Goal: Task Accomplishment & Management: Complete application form

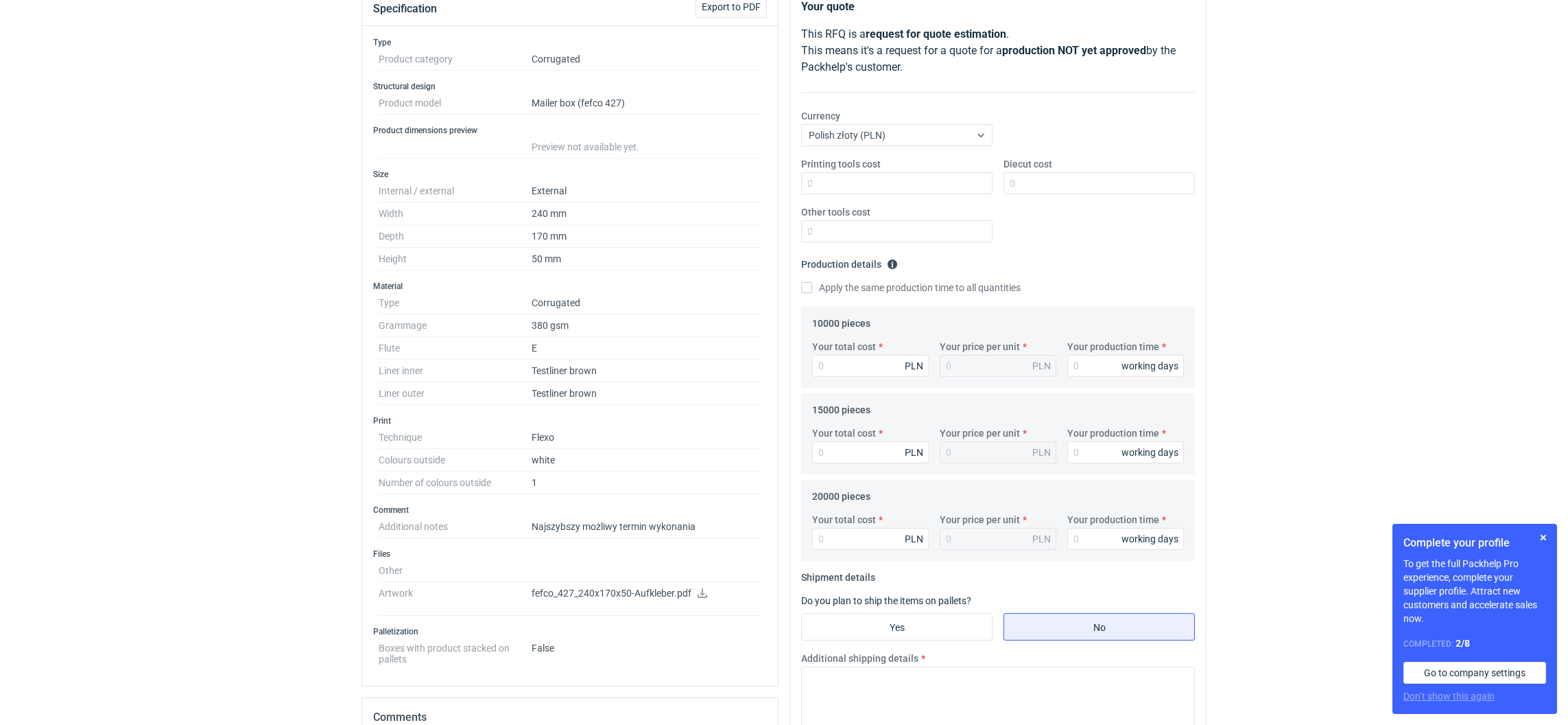
scroll to position [206, 0]
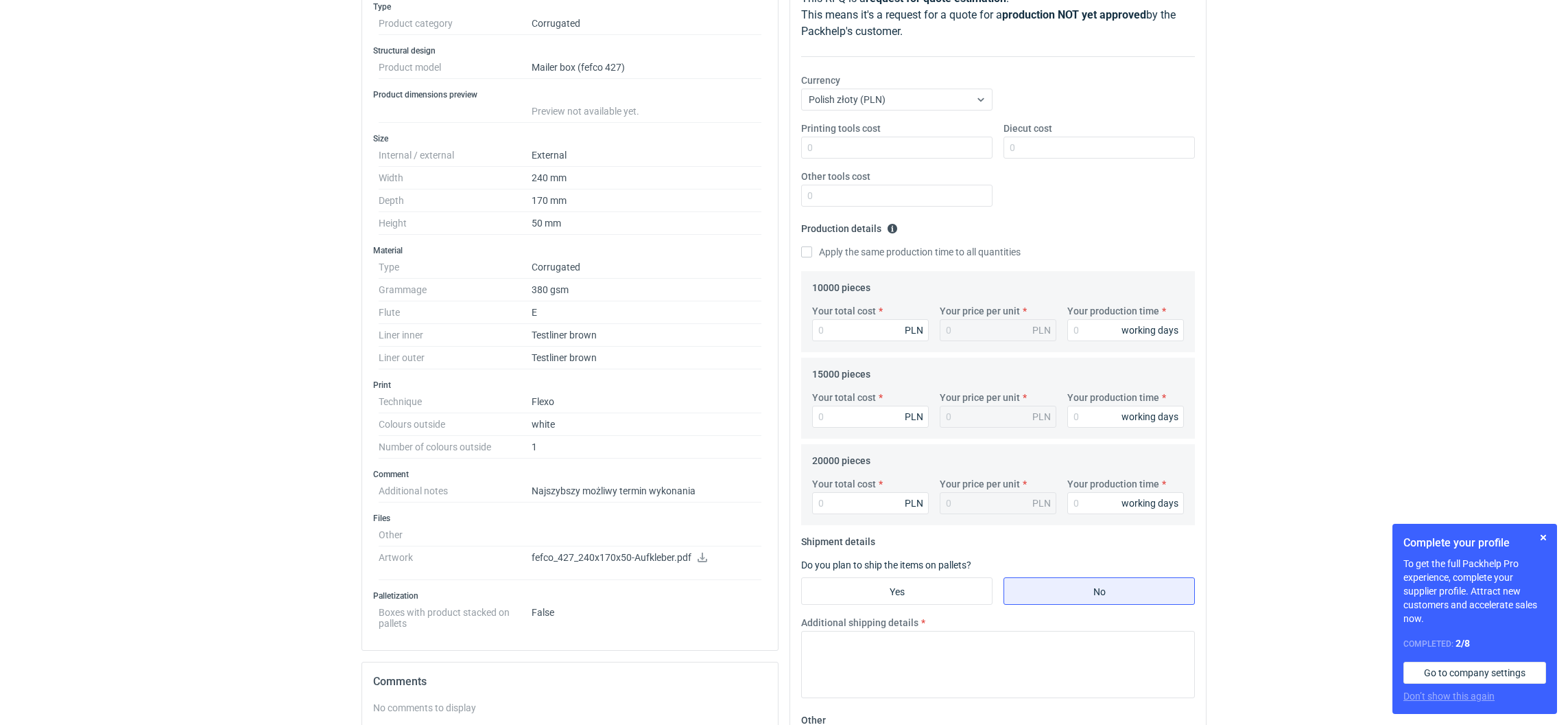
click at [700, 559] on icon at bounding box center [702, 557] width 11 height 10
click at [701, 559] on icon at bounding box center [702, 557] width 10 height 10
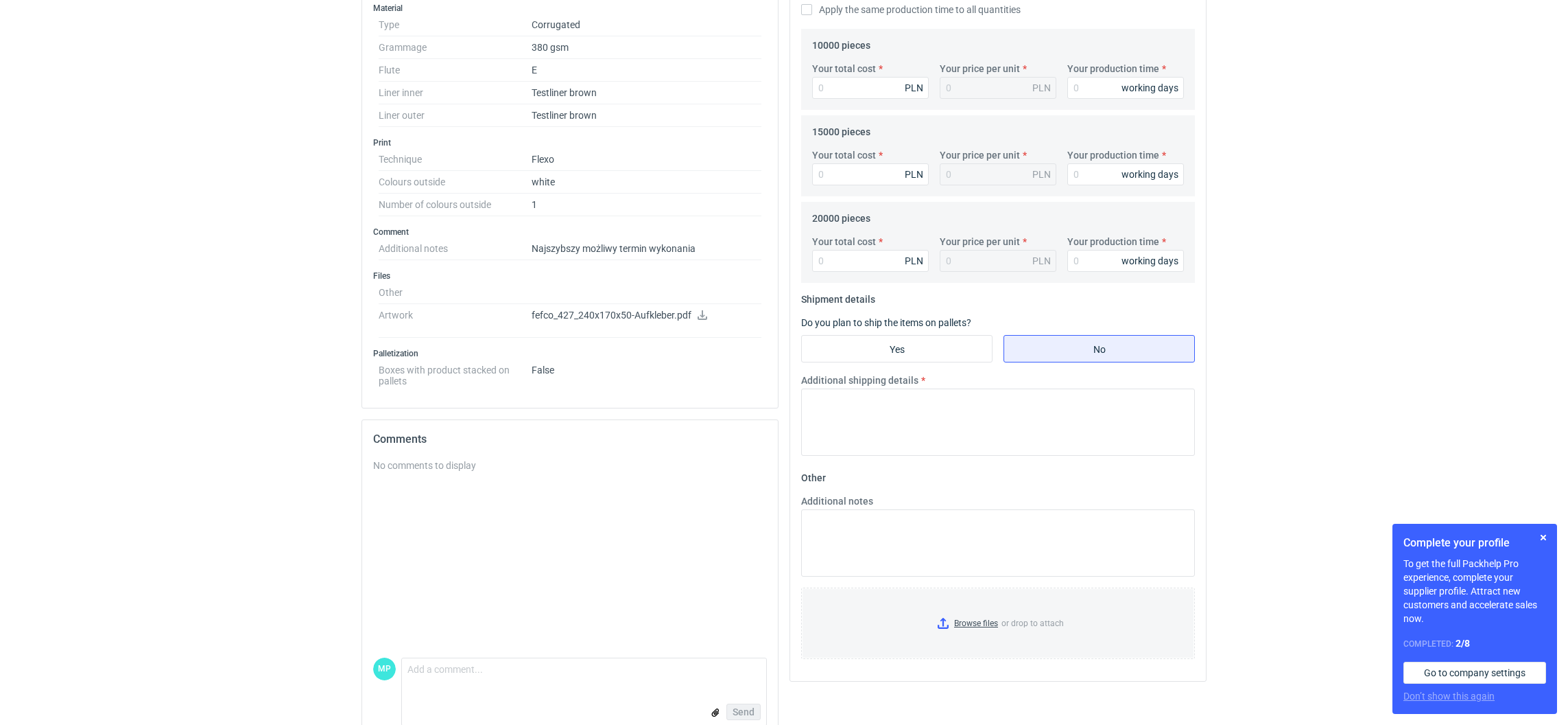
scroll to position [474, 0]
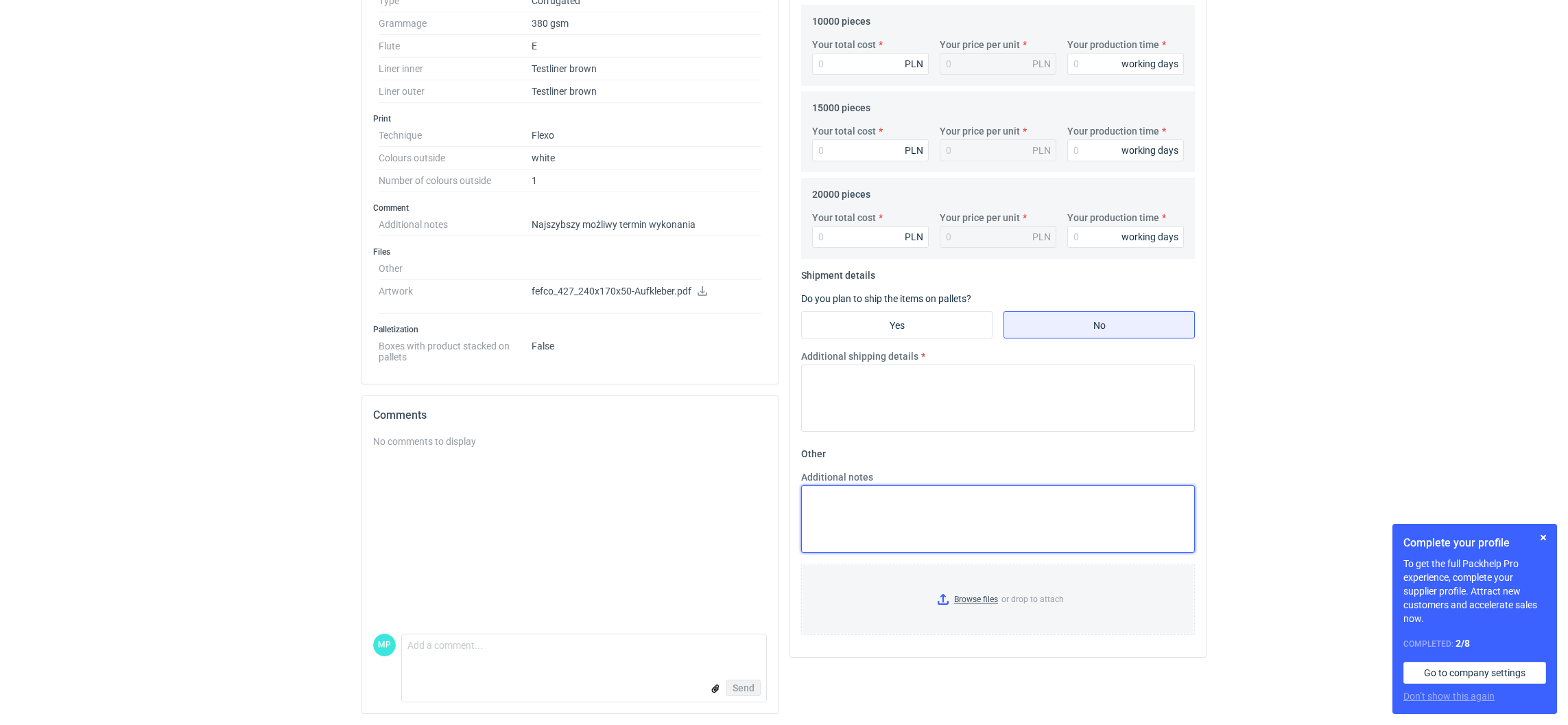
click at [889, 513] on textarea "Additional notes" at bounding box center [998, 519] width 394 height 67
click at [900, 506] on textarea "obrys palety x" at bounding box center [998, 519] width 394 height 67
click at [900, 511] on textarea "obrys palety x" at bounding box center [998, 519] width 394 height 67
type textarea "obrys palety 1200x850x1800"
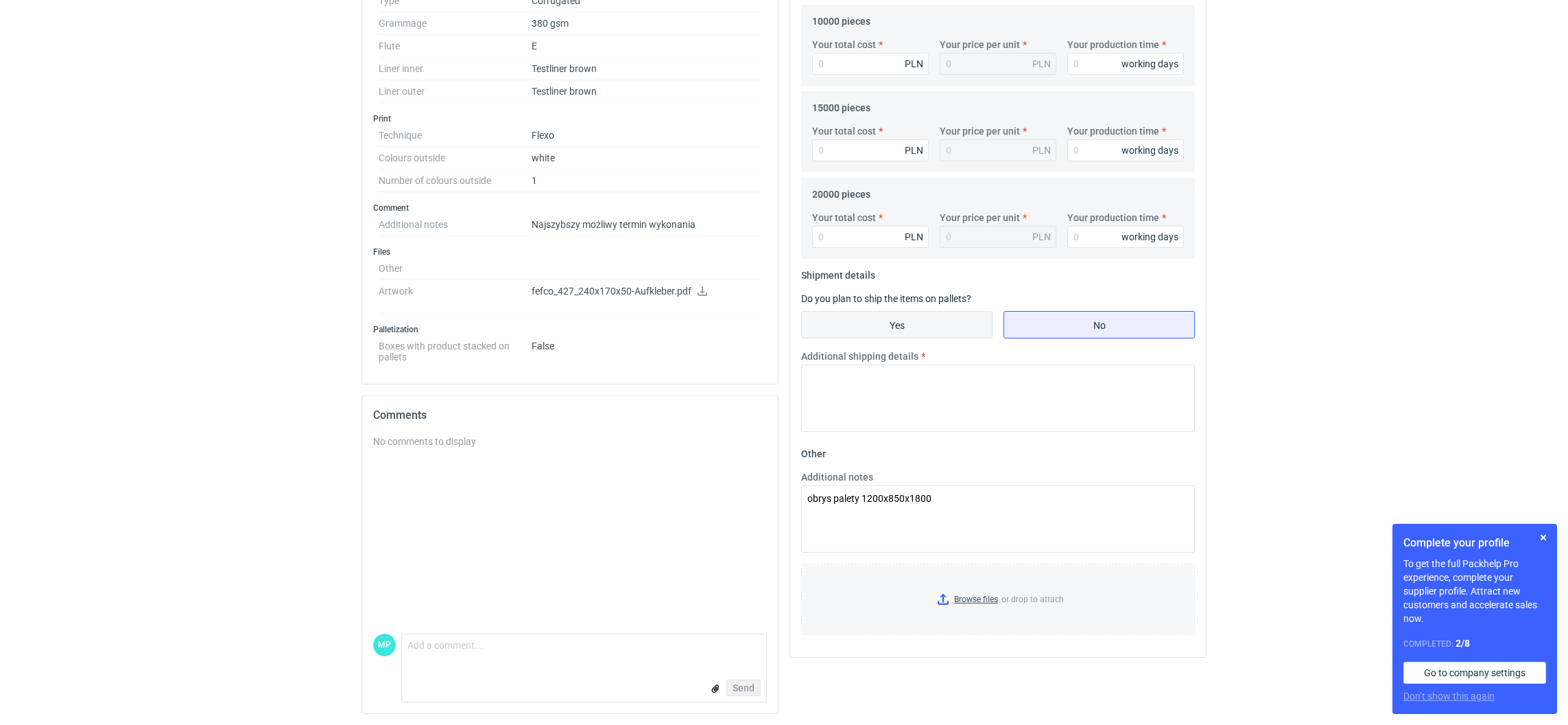
click at [936, 323] on input "Yes" at bounding box center [897, 324] width 190 height 26
radio input "true"
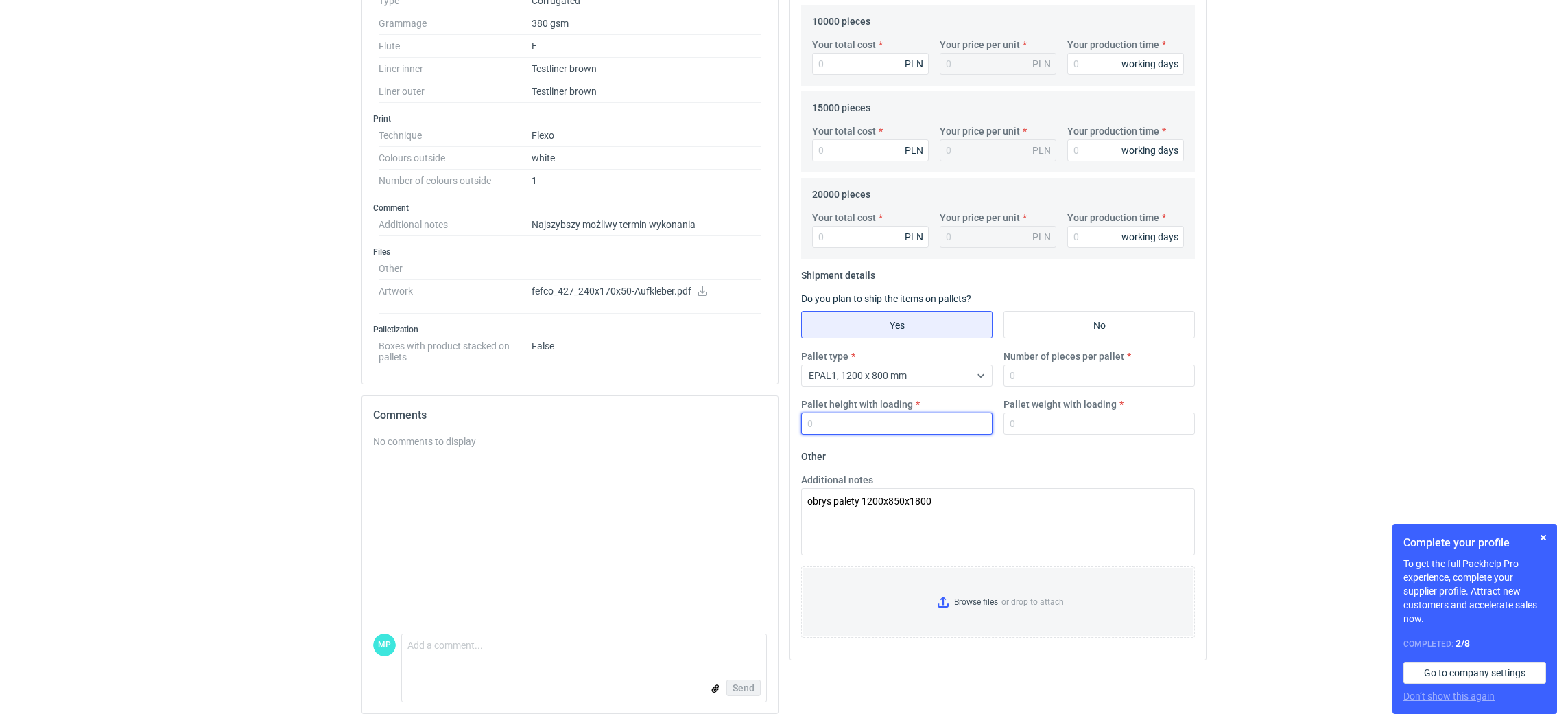
click at [899, 426] on input "Pallet height with loading" at bounding box center [897, 423] width 191 height 22
type input "1800"
click at [1020, 381] on input "Number of pieces per pallet" at bounding box center [1099, 375] width 191 height 22
type input "1"
type input "3300"
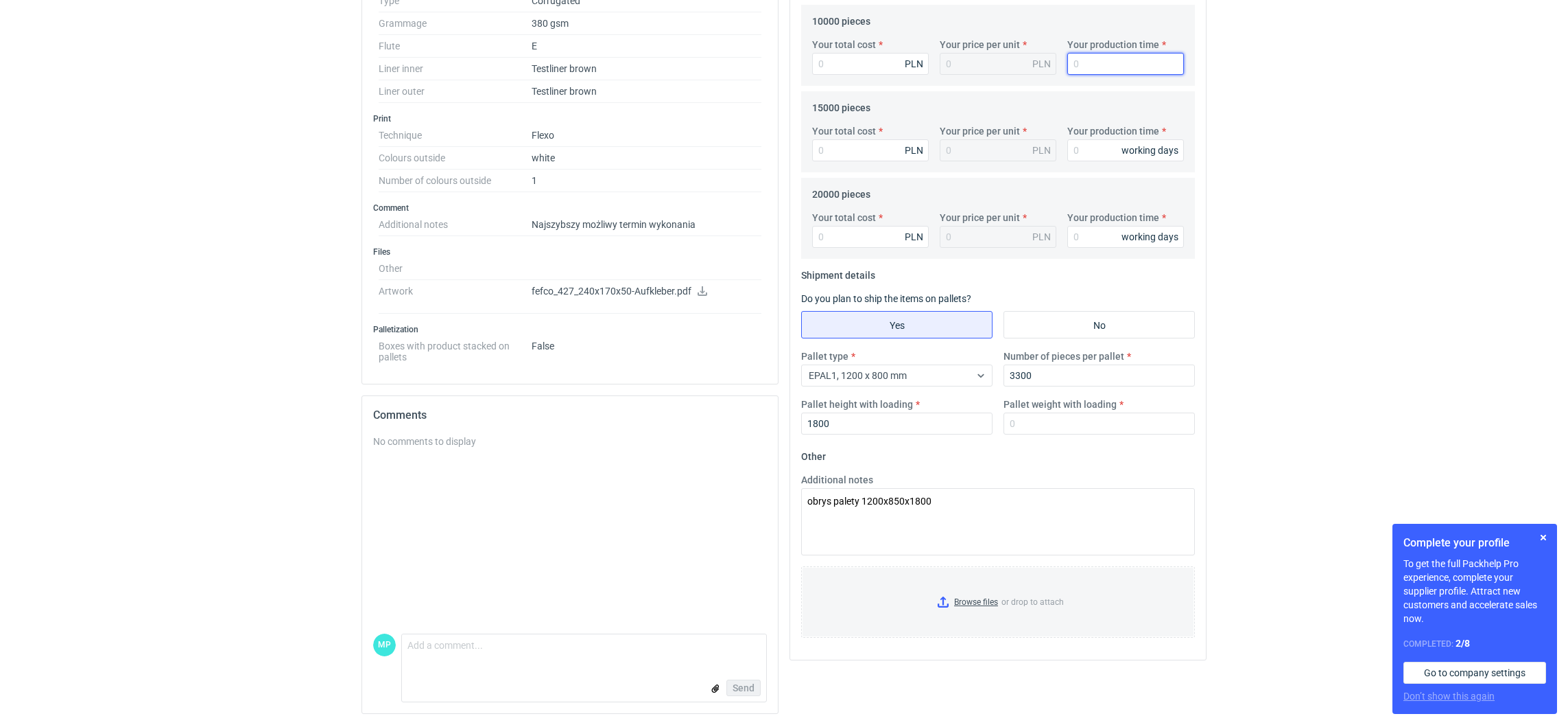
click at [1103, 72] on input "Your production time" at bounding box center [1126, 64] width 117 height 22
type input "12"
click at [1078, 148] on input "Your production time" at bounding box center [1126, 151] width 117 height 22
type input "12"
click at [1081, 231] on input "Your production time" at bounding box center [1126, 237] width 117 height 22
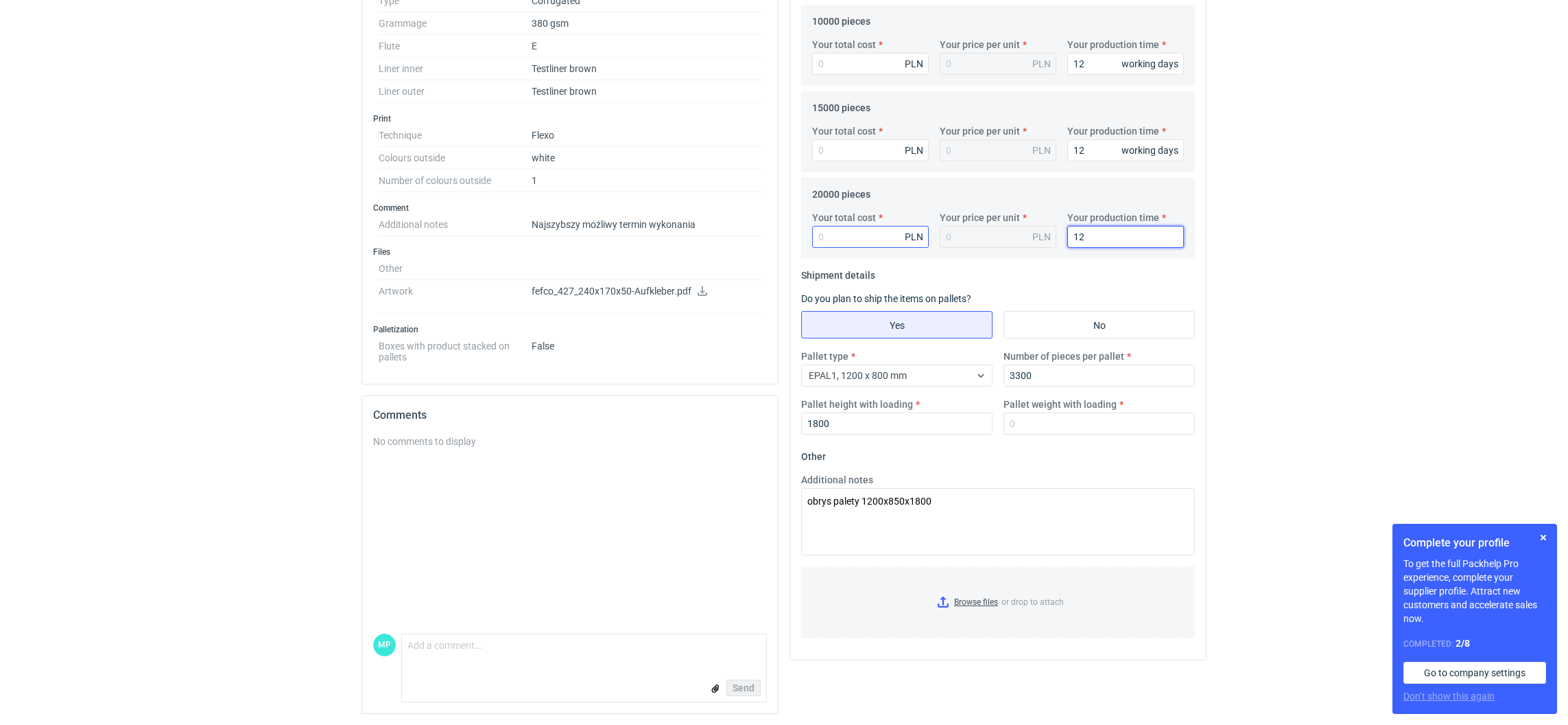
type input "12"
click at [855, 238] on input "Your total cost" at bounding box center [871, 237] width 117 height 22
drag, startPoint x: 1092, startPoint y: 64, endPoint x: 1063, endPoint y: 59, distance: 29.4
click at [1063, 59] on div "Your production time 12 working days" at bounding box center [1126, 56] width 128 height 37
type input "10"
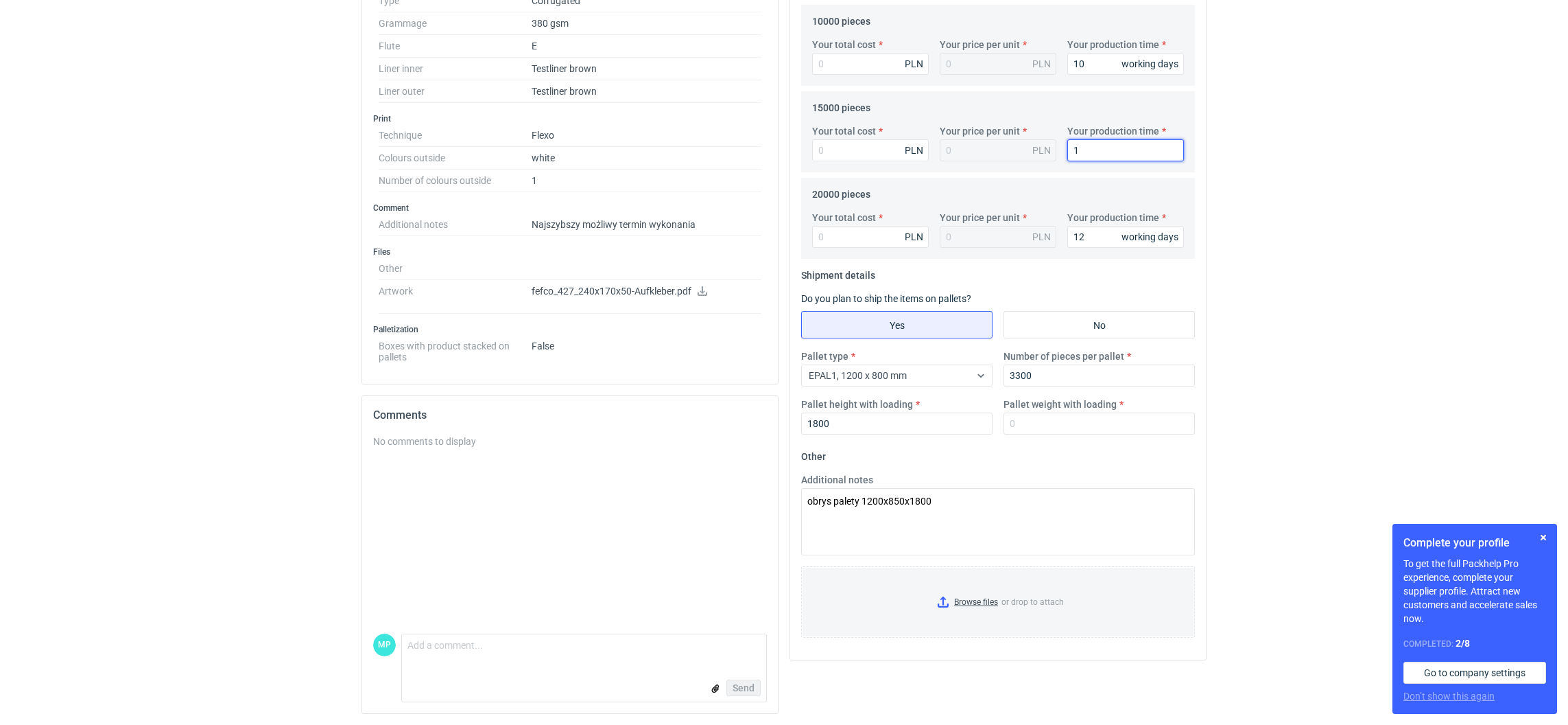
drag, startPoint x: 1088, startPoint y: 146, endPoint x: 1067, endPoint y: 147, distance: 21.0
click at [1067, 147] on input "1" at bounding box center [1126, 151] width 117 height 22
drag, startPoint x: 1116, startPoint y: 154, endPoint x: 1046, endPoint y: 129, distance: 74.3
click at [1046, 129] on div "Your total cost PLN Your price per unit PLN Your production time 01 working days" at bounding box center [998, 148] width 383 height 48
type input "10"
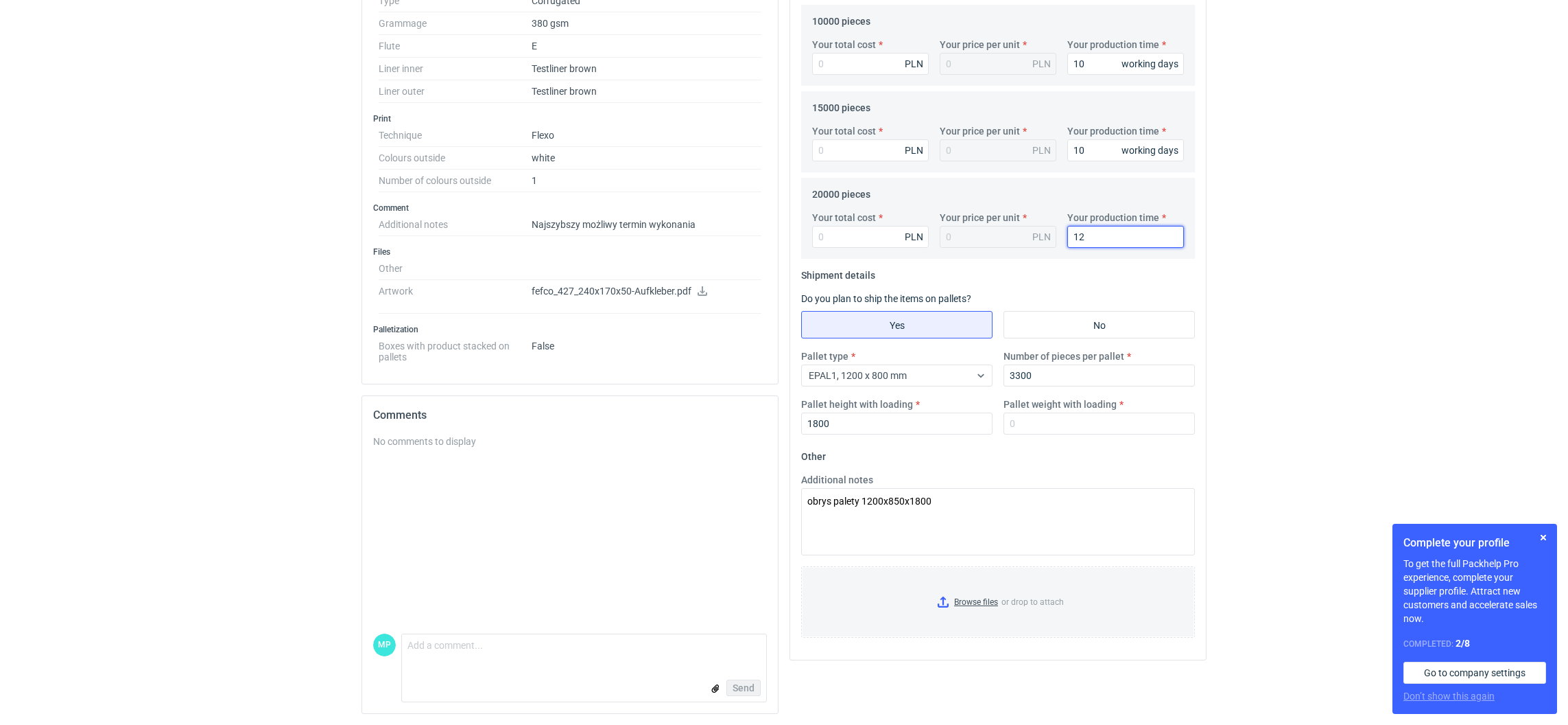
type input "1"
drag, startPoint x: 1083, startPoint y: 226, endPoint x: 1049, endPoint y: 225, distance: 34.0
click at [1049, 225] on div "Your total cost PLN Your price per unit PLN Your production time 1 working days" at bounding box center [998, 234] width 383 height 48
click at [1069, 232] on input "Your production time" at bounding box center [1126, 237] width 117 height 22
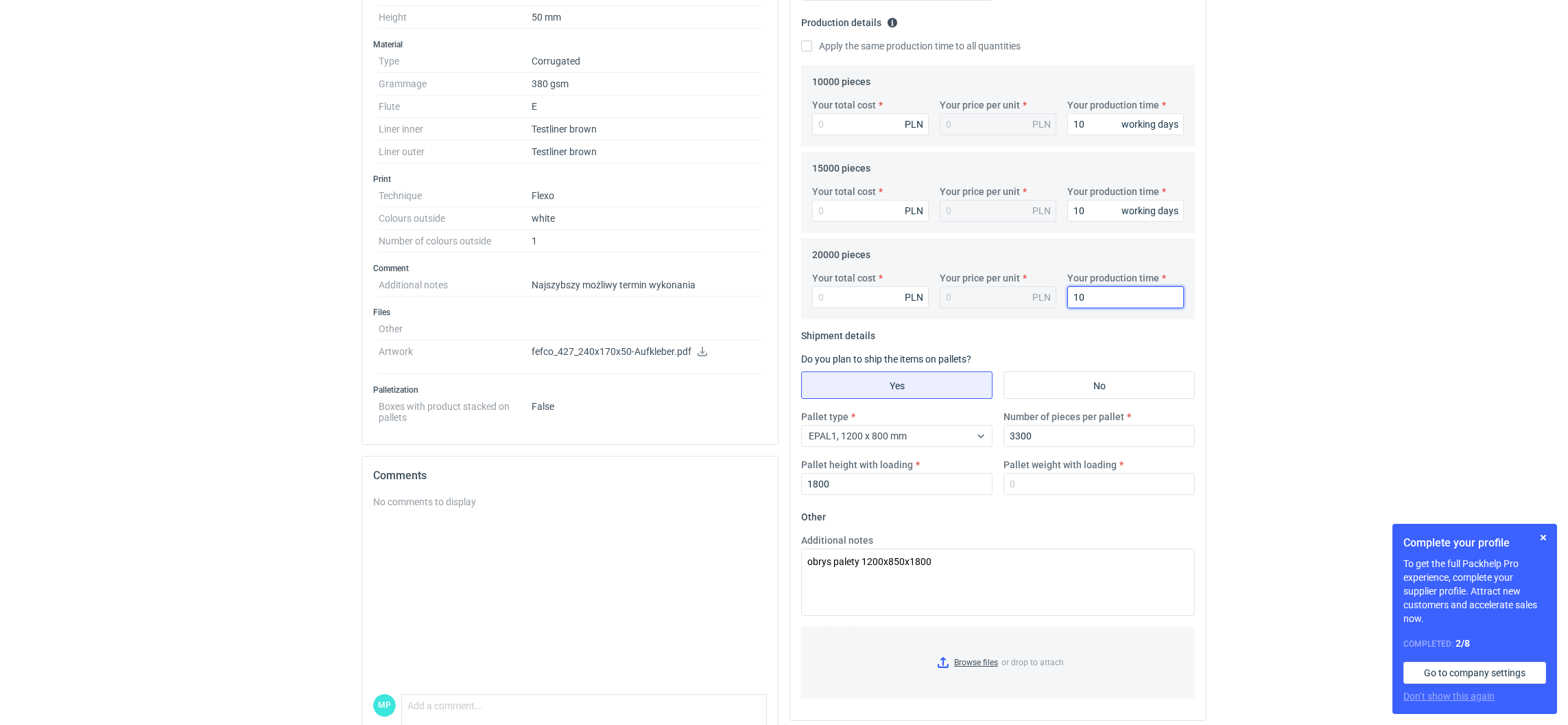
scroll to position [166, 0]
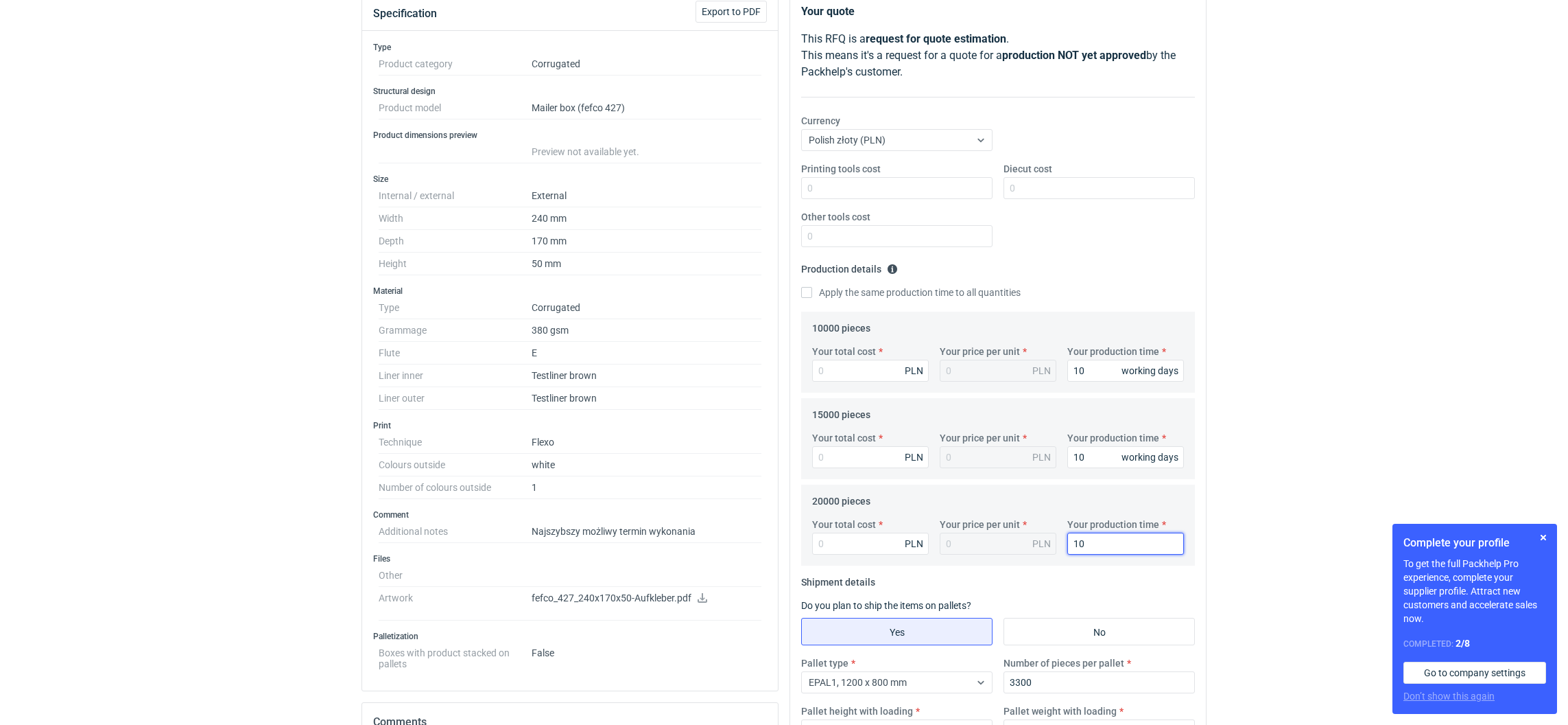
type input "10"
click at [1055, 197] on input "Diecut cost" at bounding box center [1099, 188] width 191 height 22
type input "3120"
drag, startPoint x: 930, startPoint y: 184, endPoint x: 935, endPoint y: 191, distance: 8.6
click at [930, 184] on input "Printing tools cost" at bounding box center [897, 188] width 191 height 22
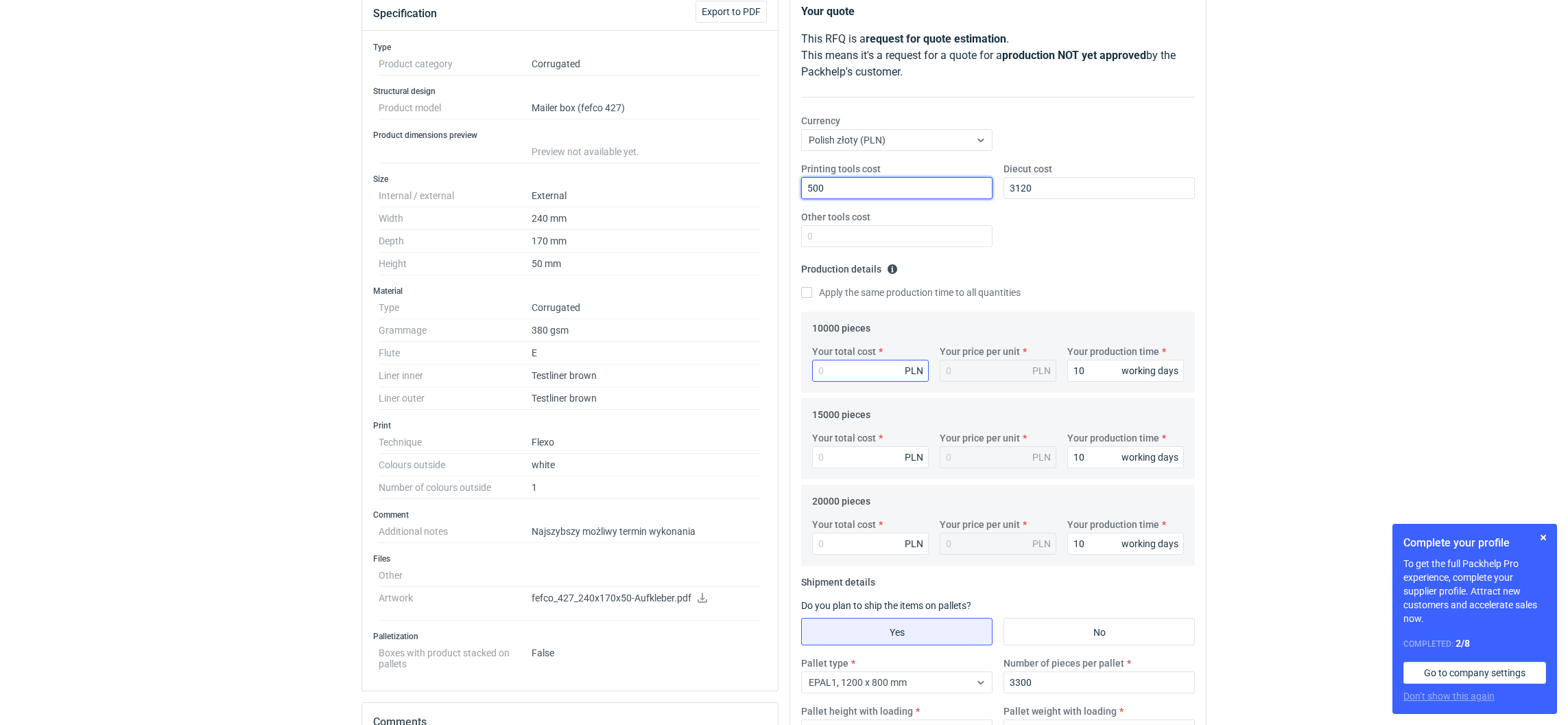
type input "500"
click at [873, 370] on input "Your total cost" at bounding box center [871, 371] width 117 height 22
click at [855, 367] on input "Your total cost" at bounding box center [871, 371] width 117 height 22
type input "6700"
type input "0.67"
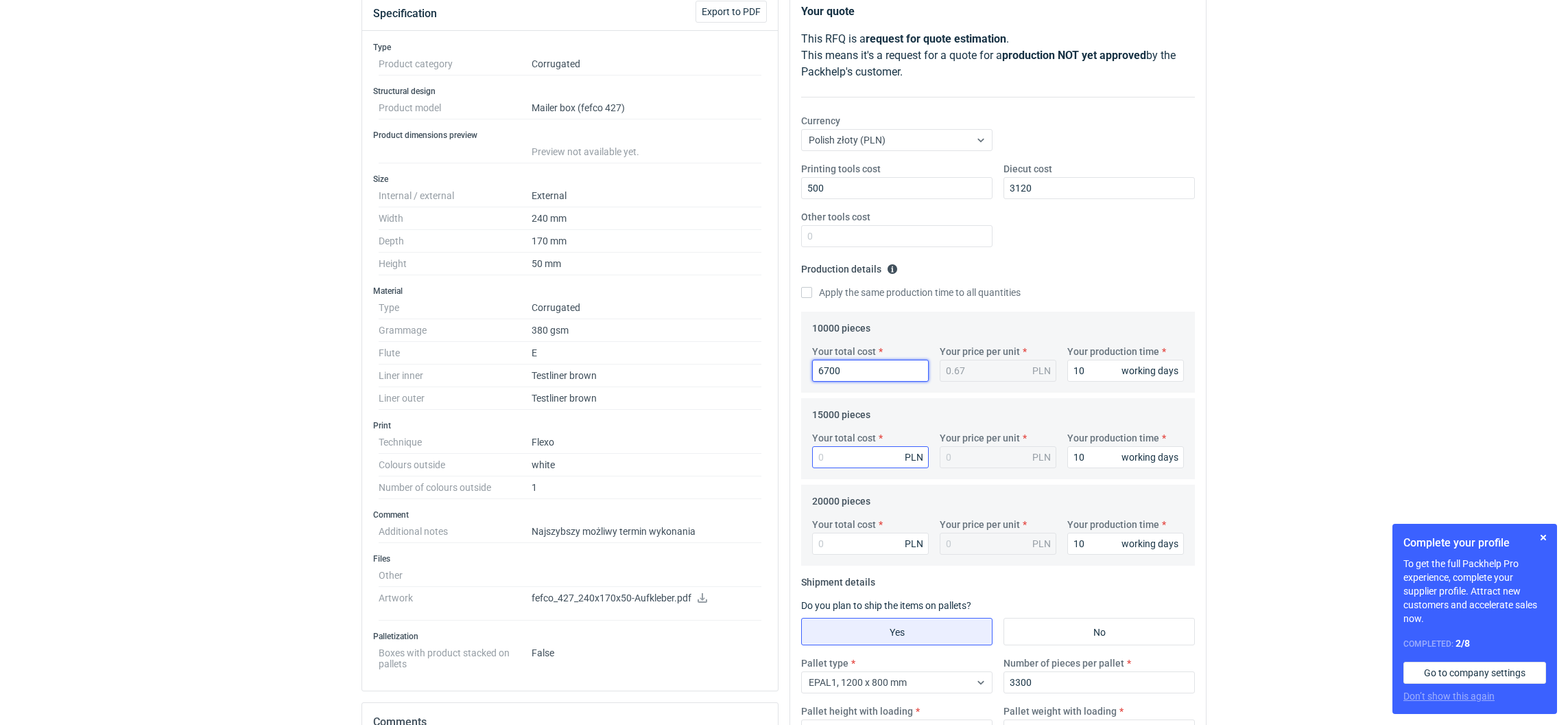
type input "6700"
click at [824, 466] on input "Your total cost" at bounding box center [871, 457] width 117 height 22
click at [824, 459] on input "Your total cost" at bounding box center [871, 457] width 117 height 22
type input "9150"
type input "0.61"
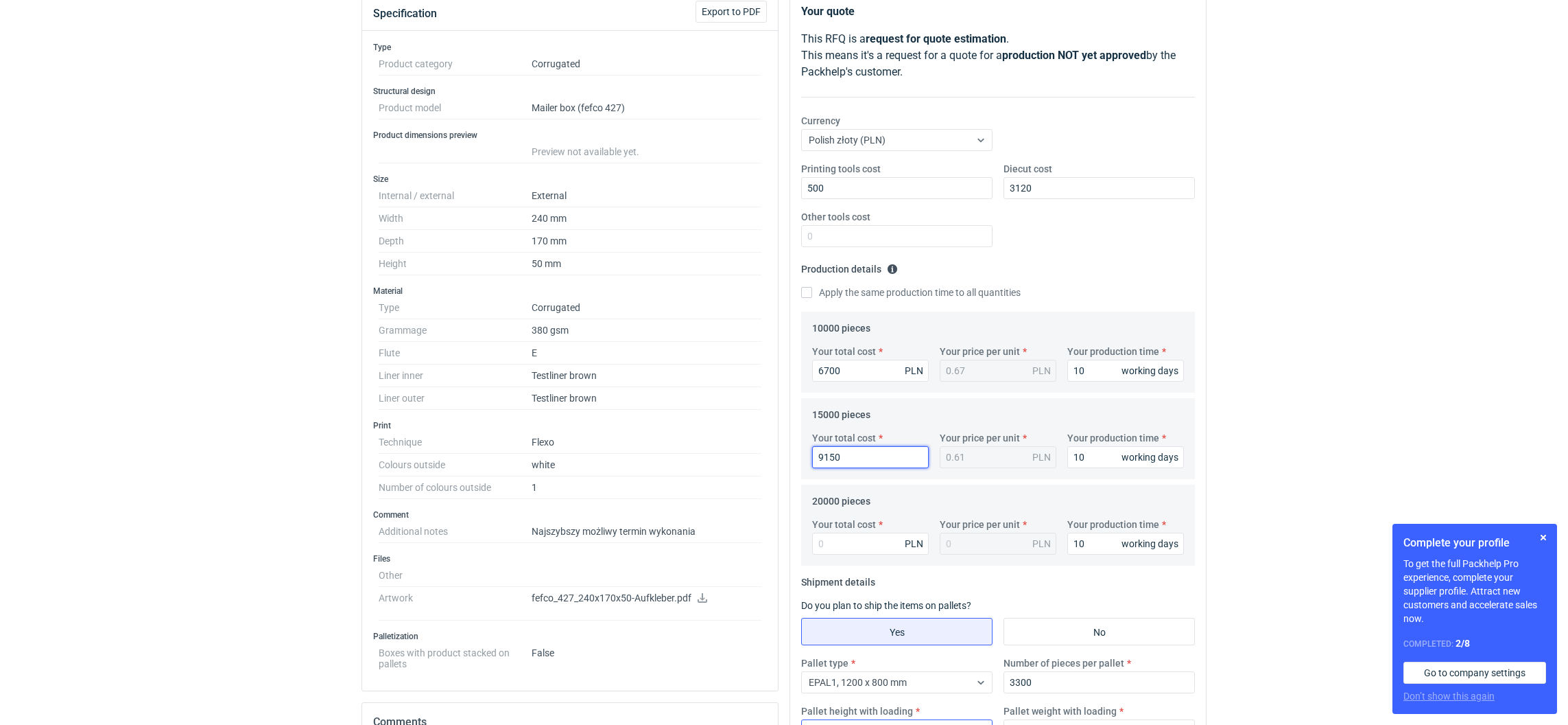
type input "9150"
click at [829, 540] on input "Your total cost" at bounding box center [871, 544] width 117 height 22
type input "12000"
type input "0.6"
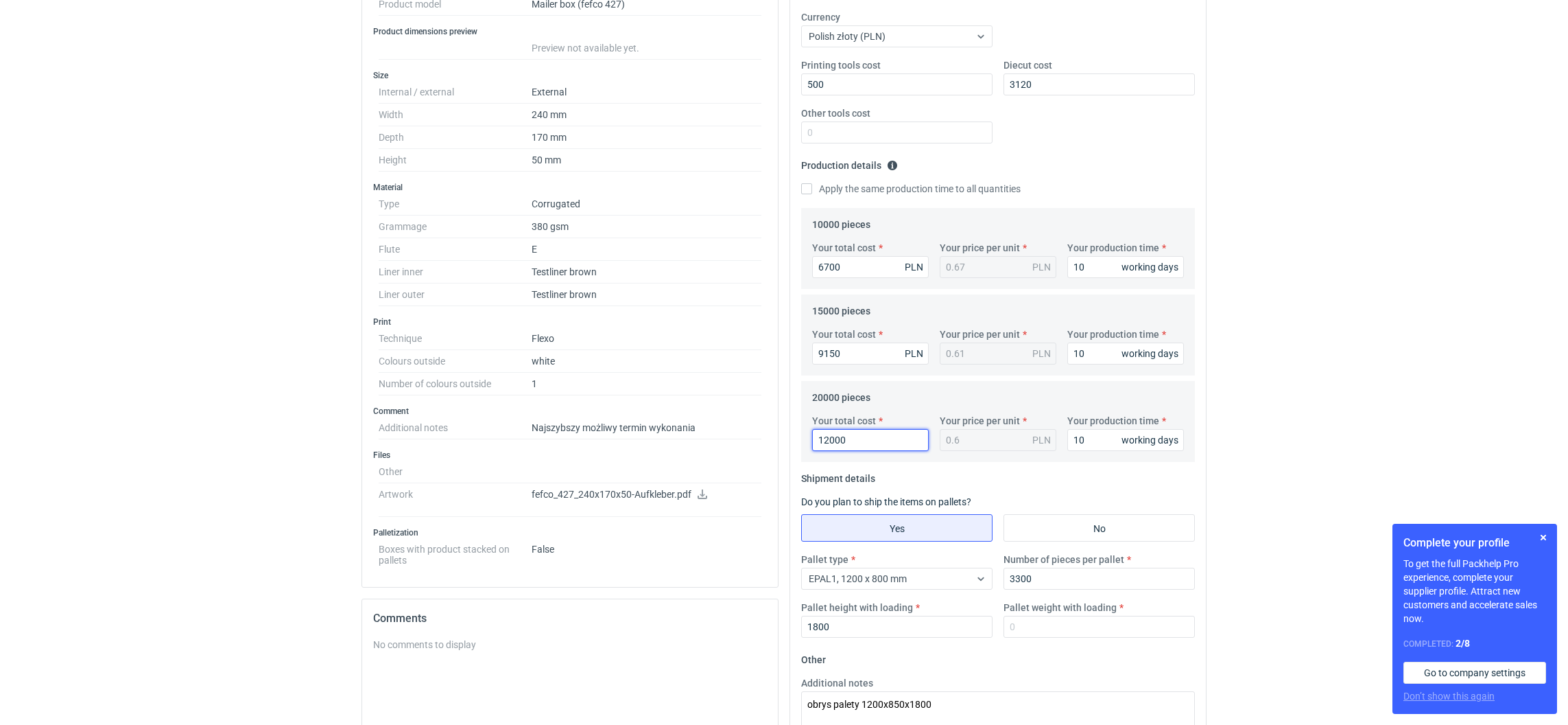
scroll to position [474, 0]
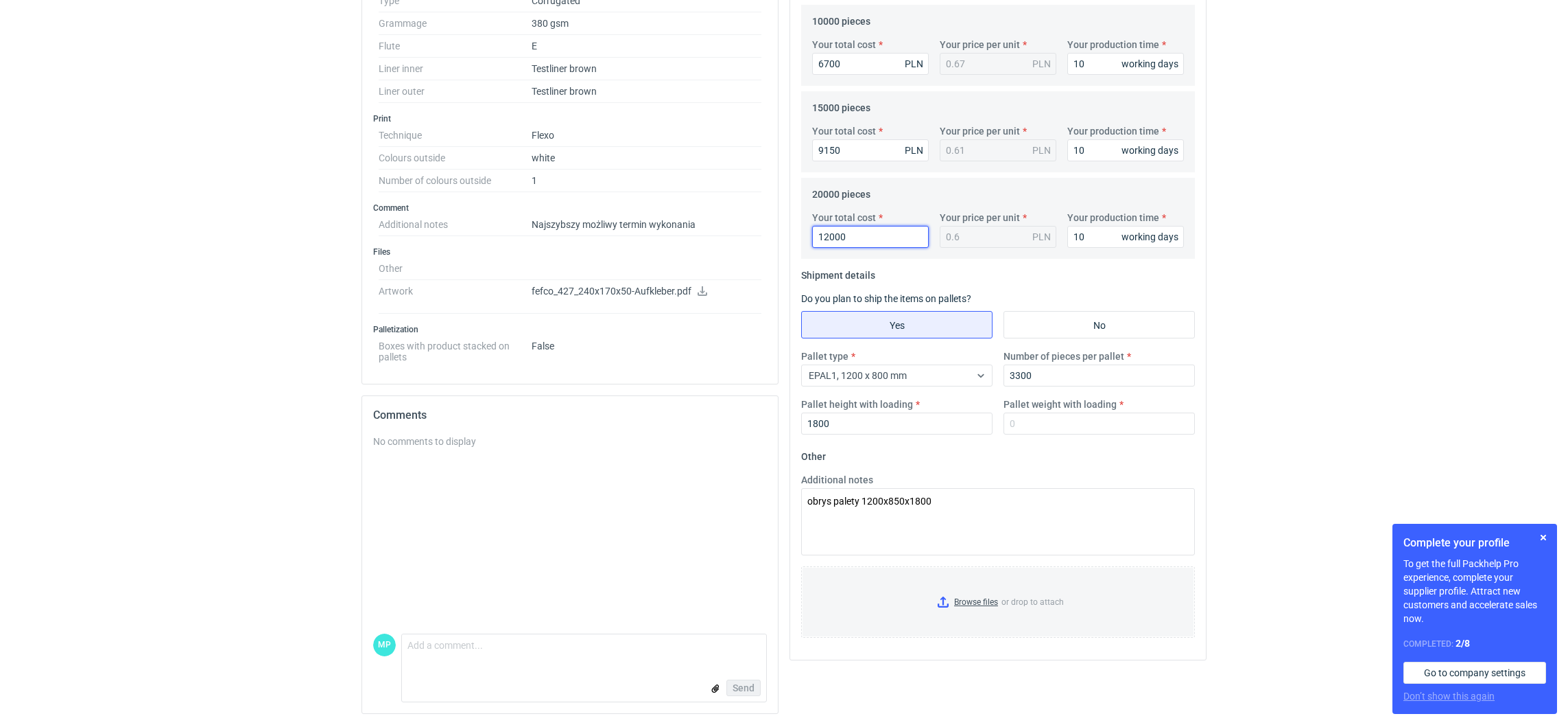
type input "12000"
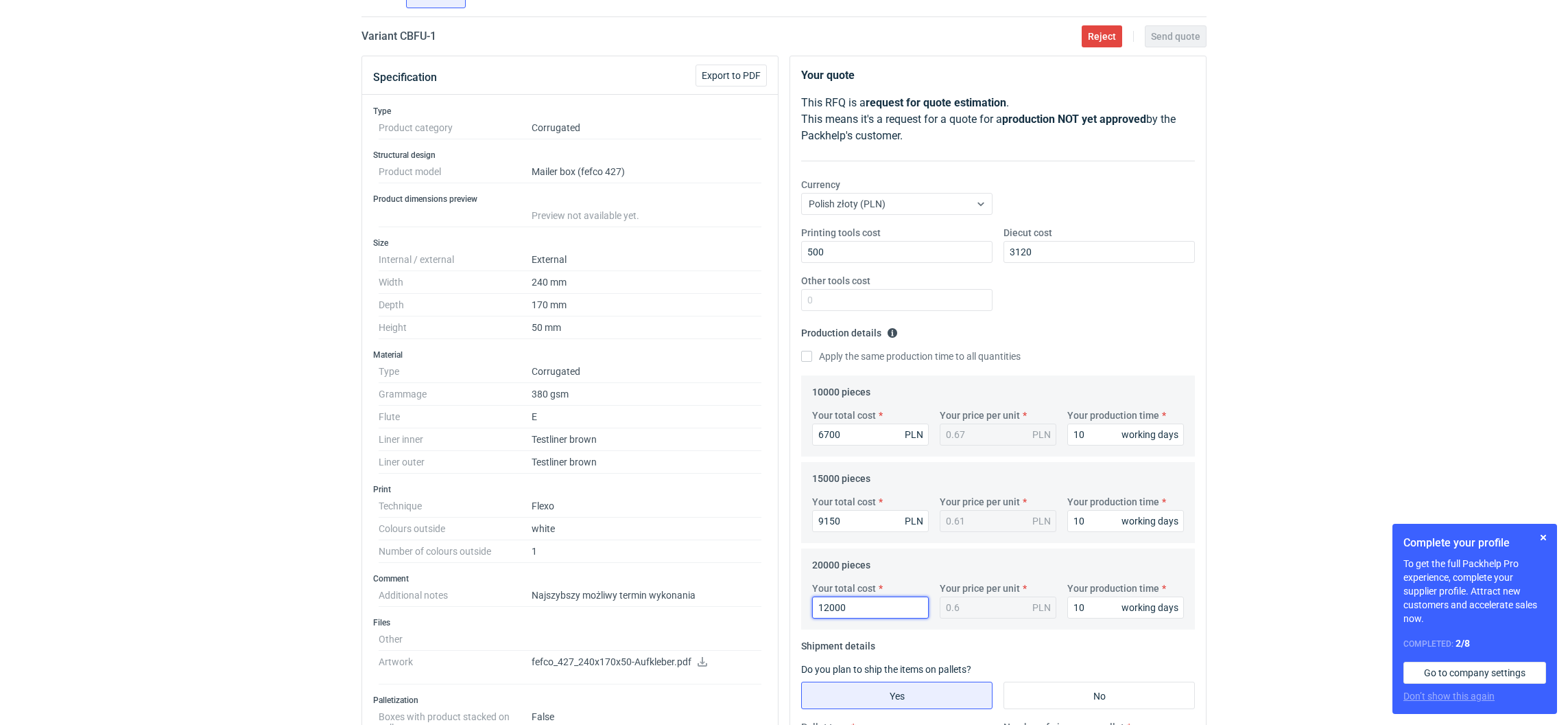
scroll to position [0, 0]
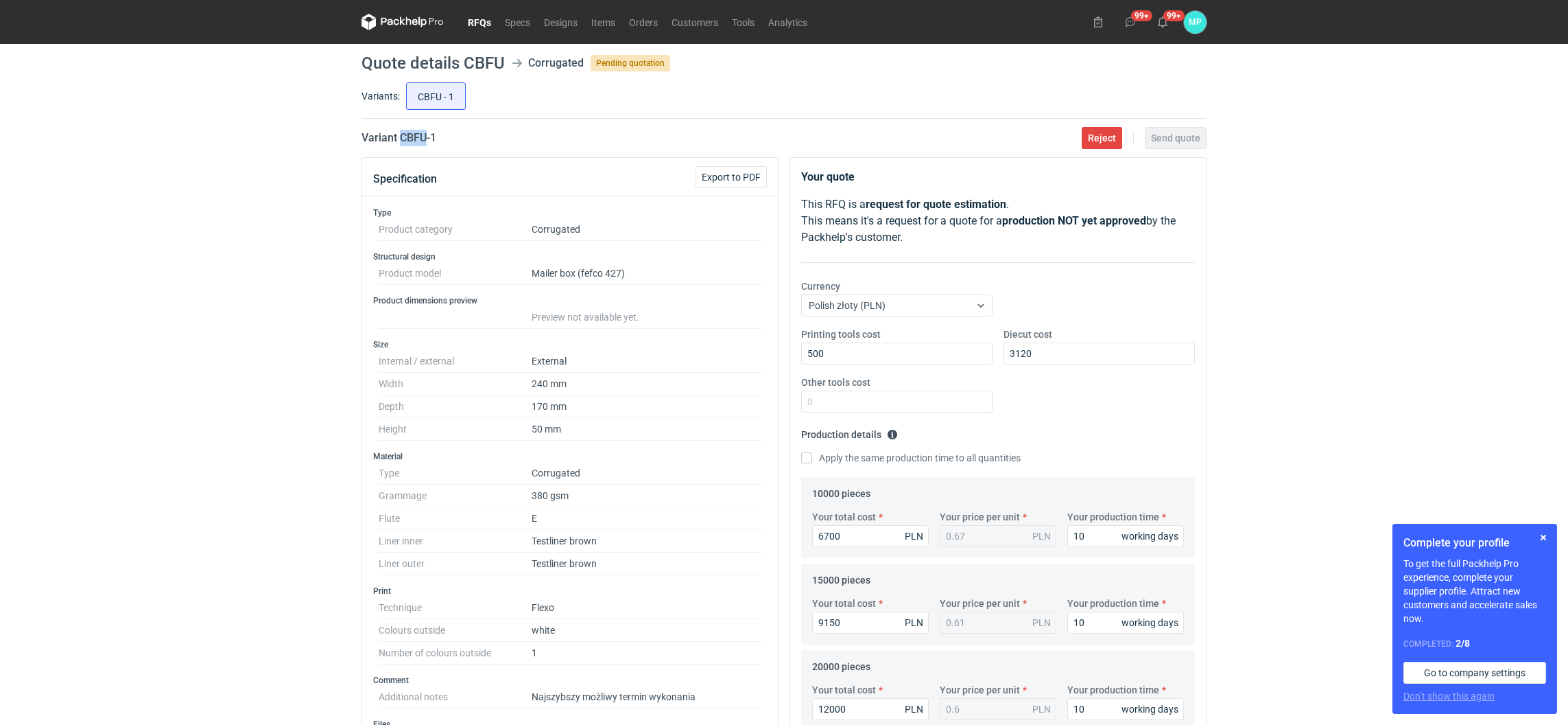
drag, startPoint x: 400, startPoint y: 141, endPoint x: 422, endPoint y: 141, distance: 22.0
click at [422, 141] on h2 "Variant CBFU - 1" at bounding box center [398, 138] width 75 height 16
copy h2 "CBFU"
click at [412, 133] on h2 "Variant CBFU - 1" at bounding box center [398, 138] width 75 height 16
click at [403, 141] on h2 "Variant CBFU - 1" at bounding box center [398, 138] width 75 height 16
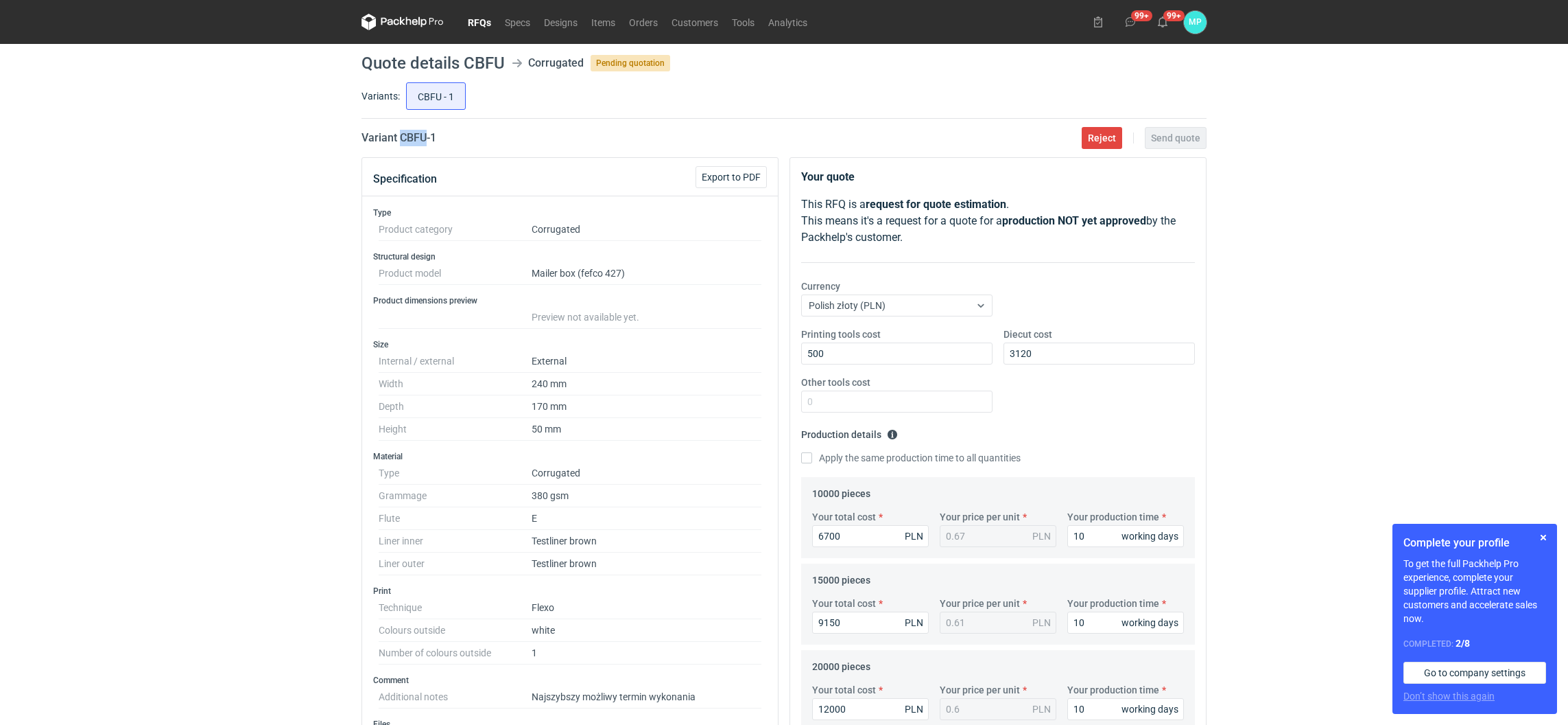
drag, startPoint x: 401, startPoint y: 138, endPoint x: 423, endPoint y: 140, distance: 22.1
click at [423, 140] on h2 "Variant CBFU - 1" at bounding box center [398, 138] width 75 height 16
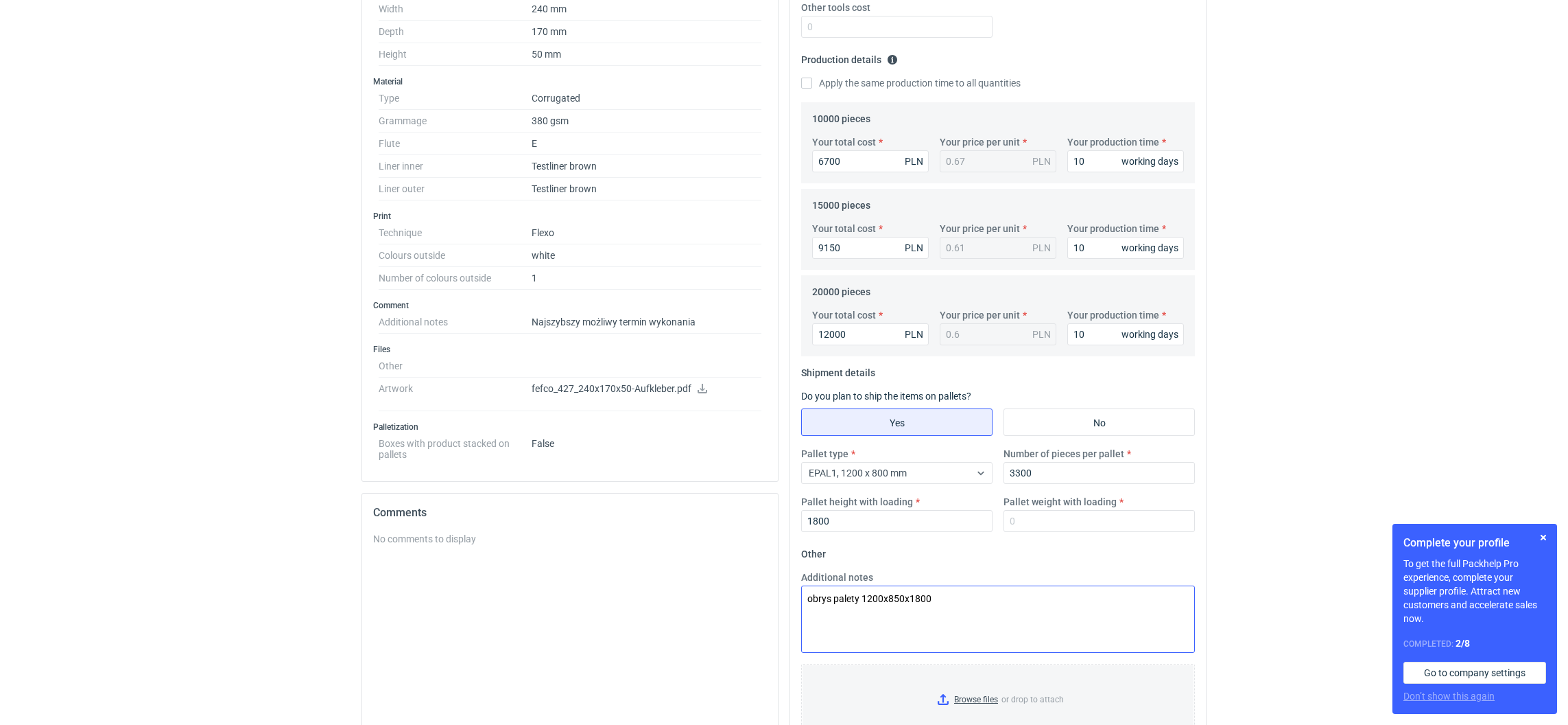
scroll to position [474, 0]
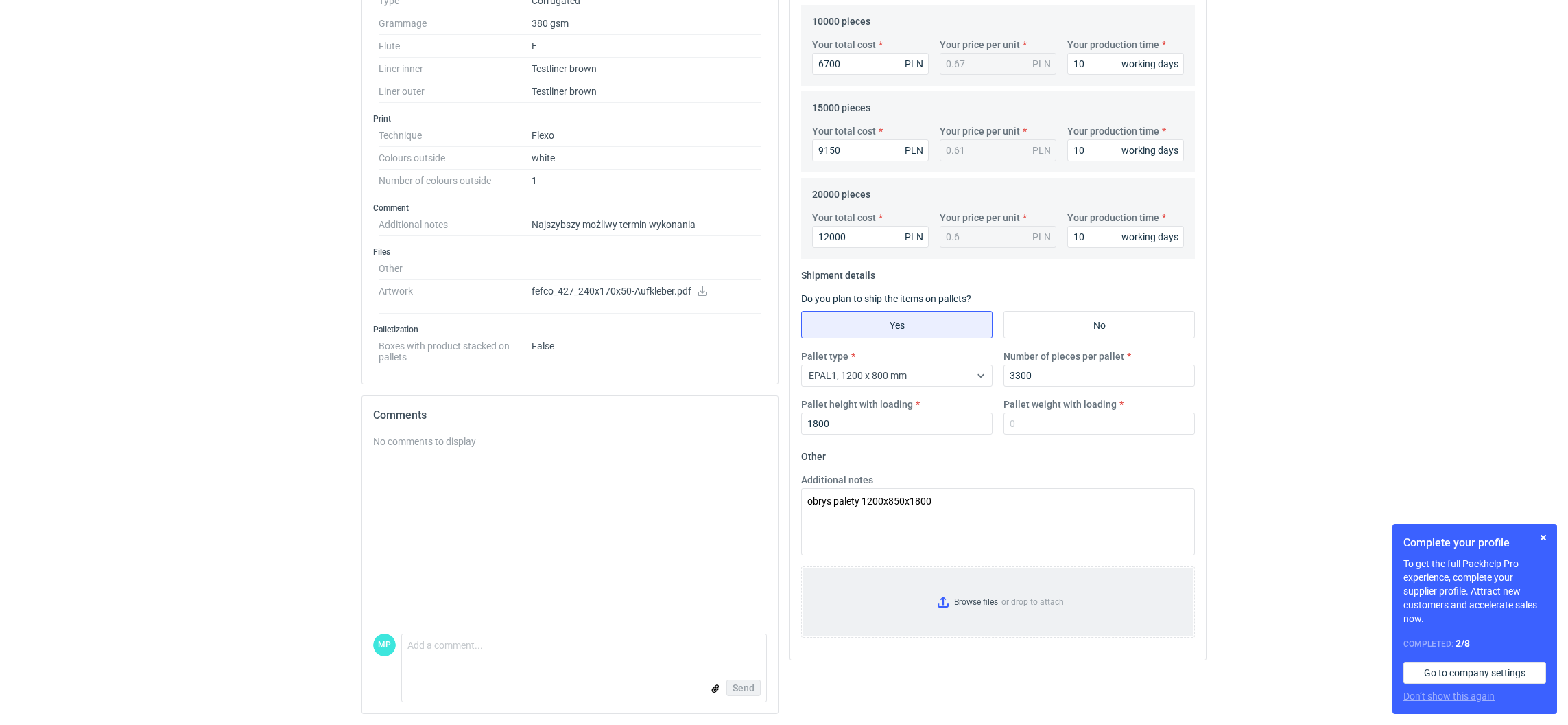
click at [943, 604] on input "Browse files or drop to attach" at bounding box center [998, 602] width 391 height 69
click at [1036, 429] on input "Pallet weight with loading" at bounding box center [1099, 423] width 191 height 22
type input "290"
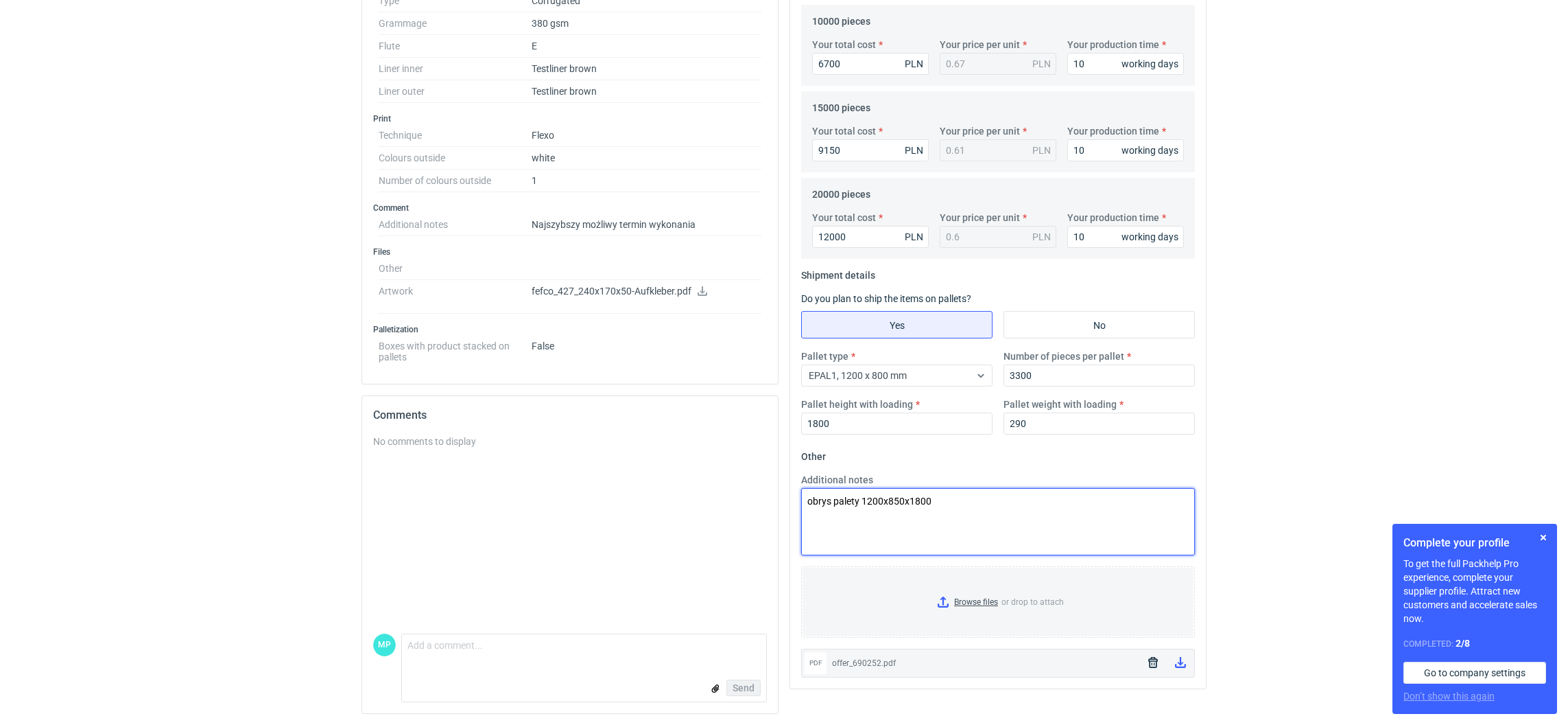
click at [1024, 520] on textarea "obrys palety 1200x850x1800" at bounding box center [998, 521] width 394 height 67
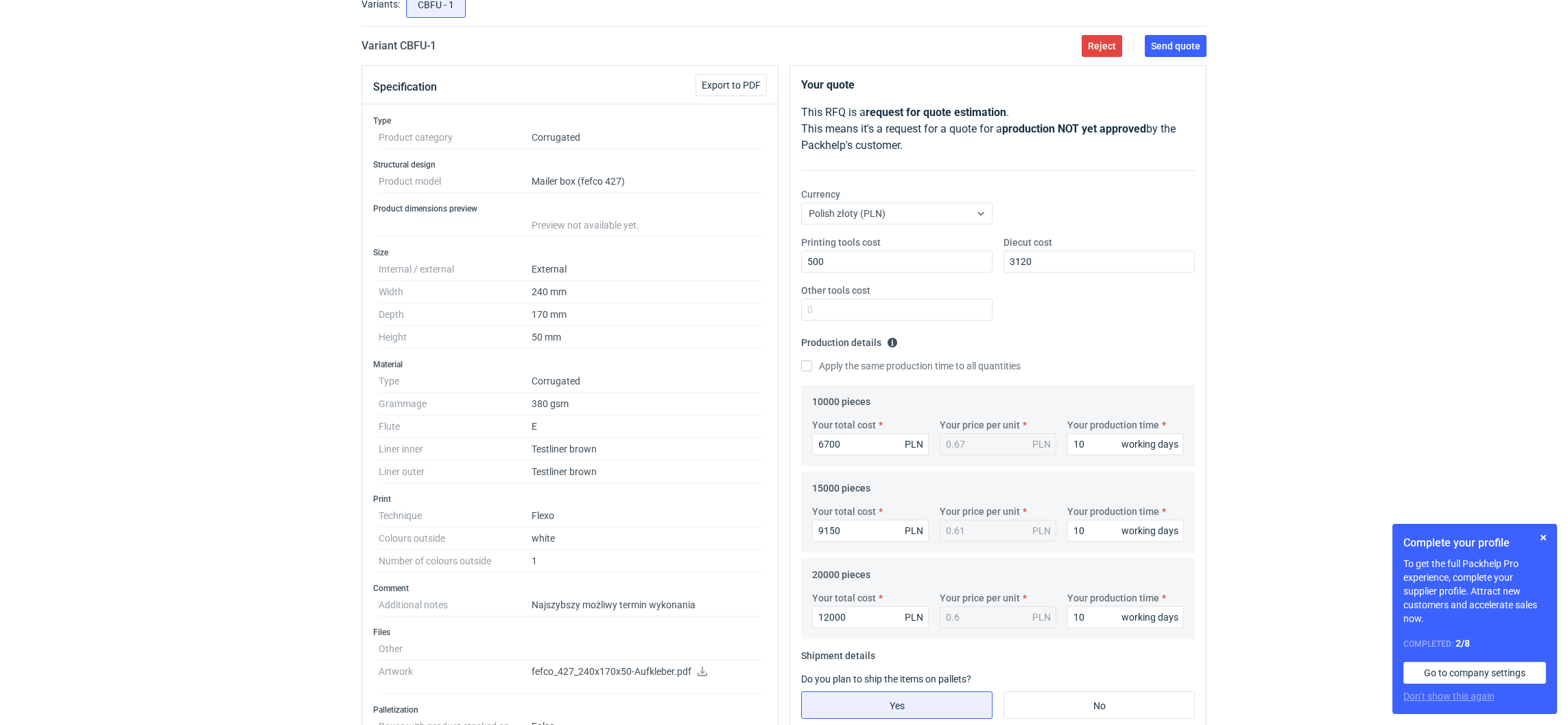
scroll to position [0, 0]
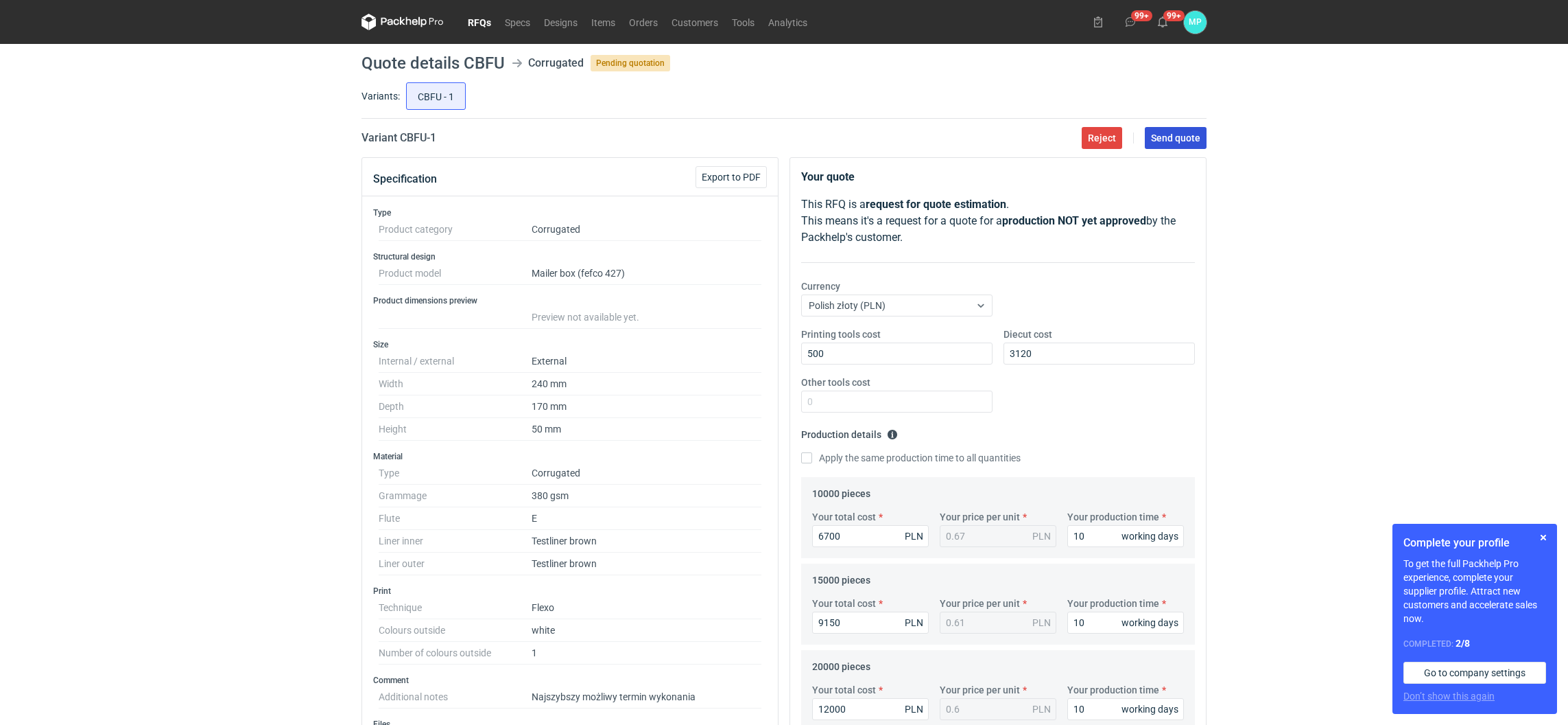
click at [1162, 140] on span "Send quote" at bounding box center [1176, 137] width 49 height 10
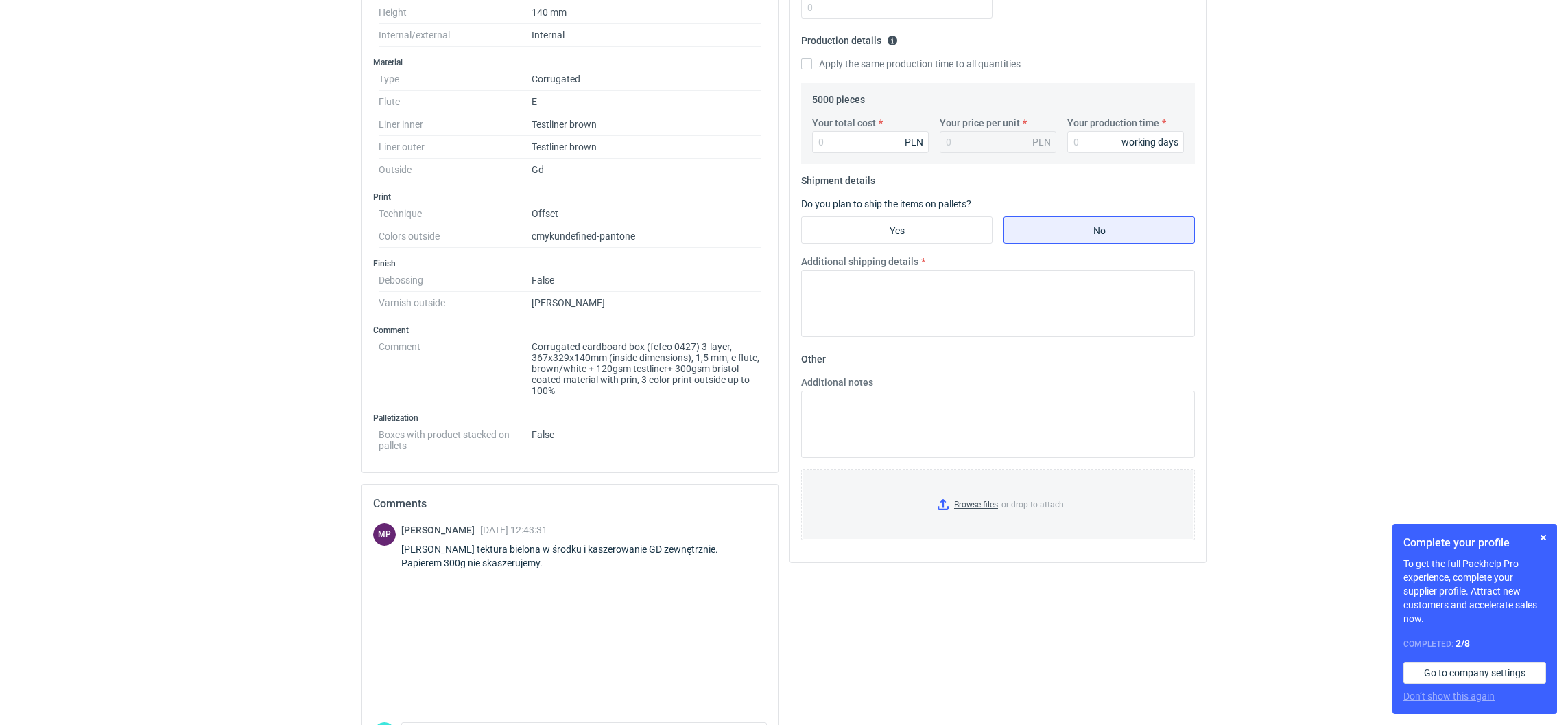
scroll to position [412, 0]
